Goal: Check status: Check status

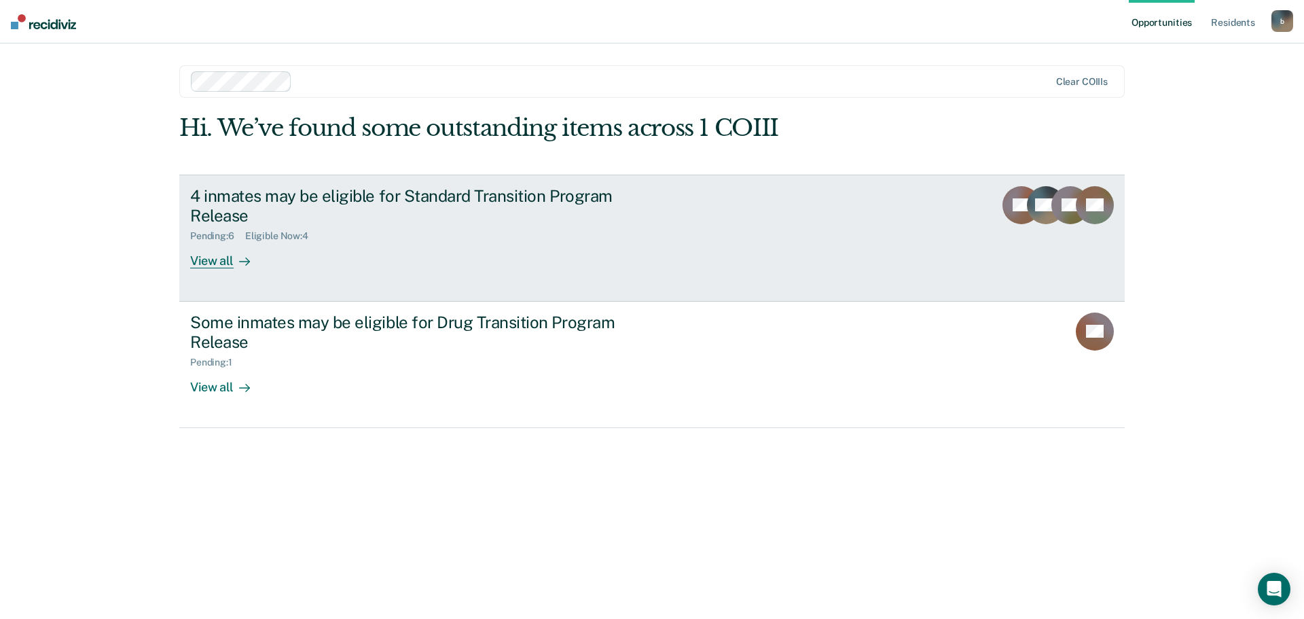
click at [426, 192] on div "4 inmates may be eligible for Standard Transition Program Release" at bounding box center [428, 205] width 477 height 39
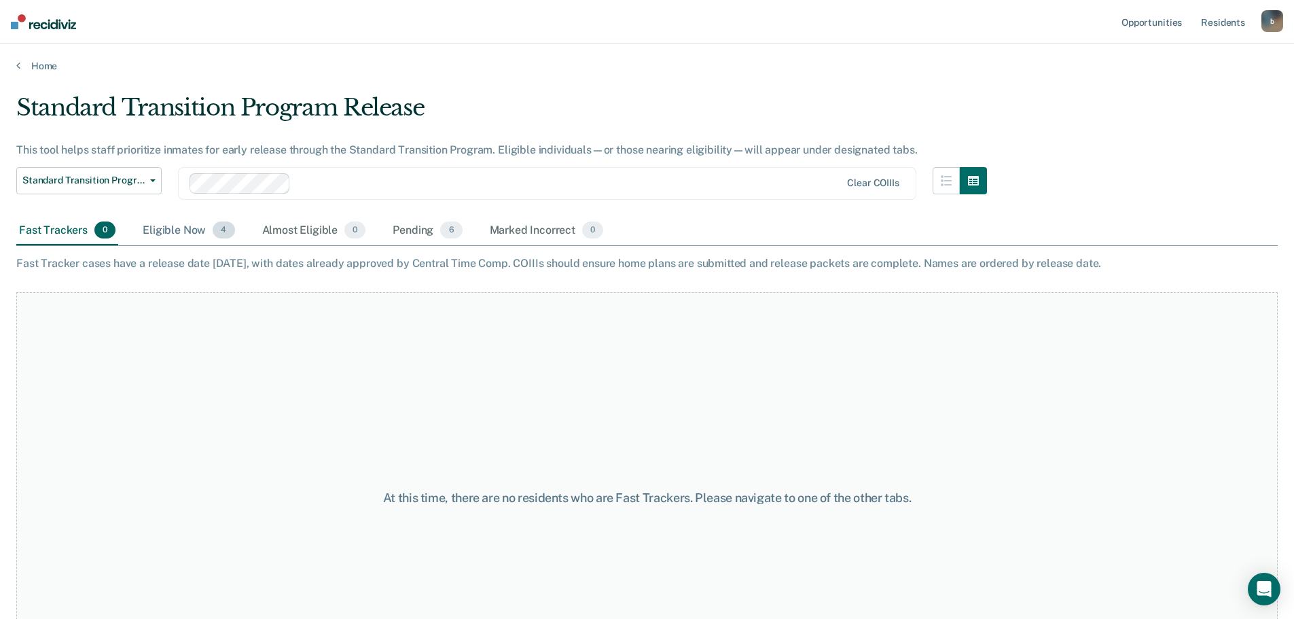
click at [185, 232] on div "Eligible Now 4" at bounding box center [188, 231] width 97 height 30
